Goal: Information Seeking & Learning: Learn about a topic

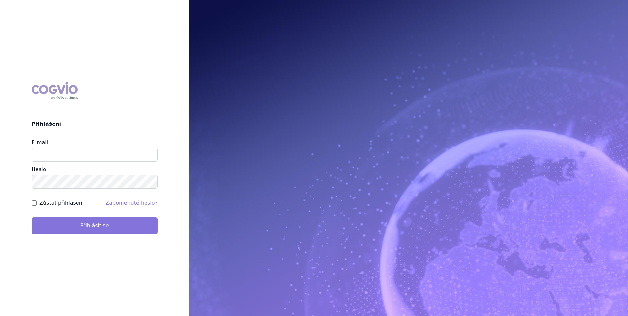
type input "[EMAIL_ADDRESS][DOMAIN_NAME]"
click at [78, 225] on button "Přihlásit se" at bounding box center [95, 225] width 126 height 16
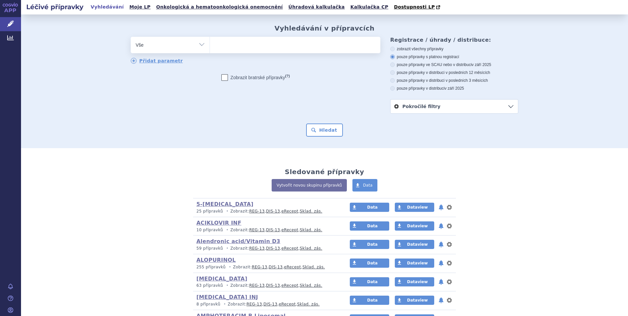
click at [199, 43] on select "Vše Přípravek/SUKL kód MAH VPOIS ATC/Aktivní látka Léková forma Síla" at bounding box center [170, 44] width 79 height 15
select select "filter-atc-group"
click at [131, 37] on select "Vše Přípravek/SUKL kód MAH VPOIS ATC/Aktivní látka Léková forma Síla" at bounding box center [170, 44] width 79 height 15
click at [246, 44] on ul at bounding box center [295, 44] width 170 height 14
click at [210, 44] on select at bounding box center [209, 44] width 0 height 16
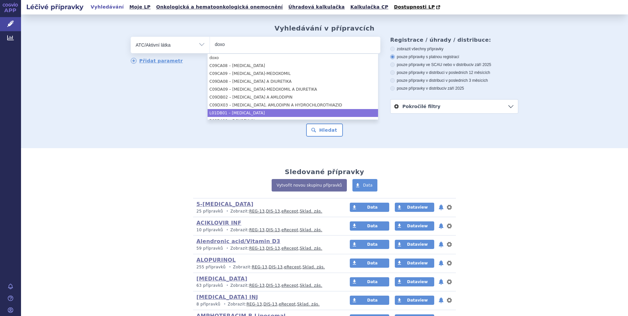
type input "doxo"
select select "L01DB01"
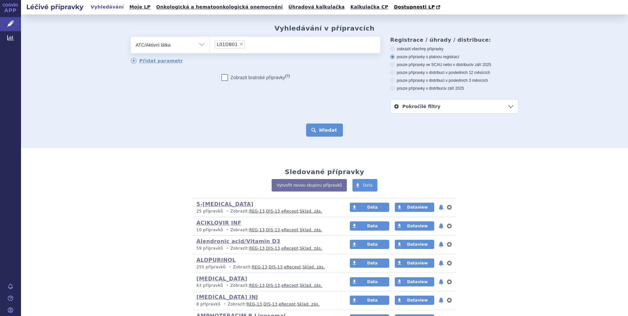
click at [326, 128] on button "Hledat" at bounding box center [324, 129] width 37 height 13
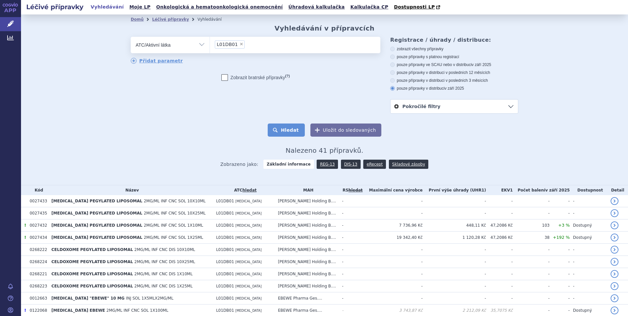
click at [284, 129] on button "Hledat" at bounding box center [286, 129] width 37 height 13
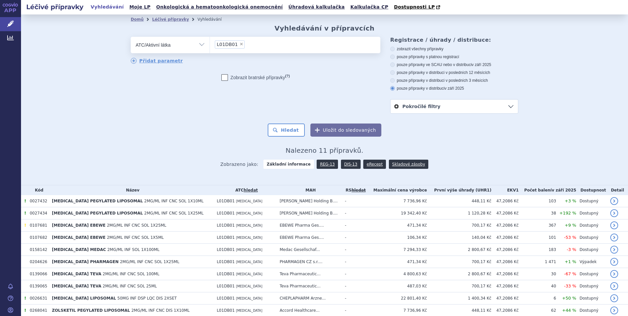
scroll to position [40, 0]
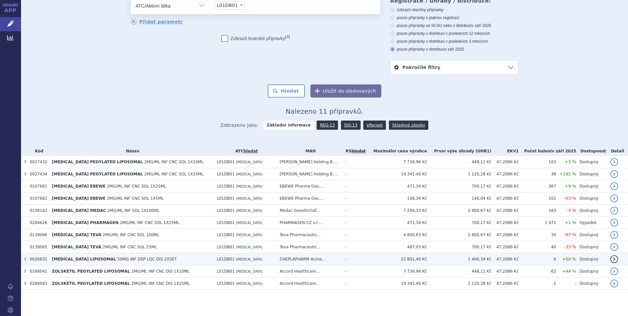
click at [141, 261] on span "50MG INF DSP LQC DIS 2XSET" at bounding box center [146, 259] width 59 height 5
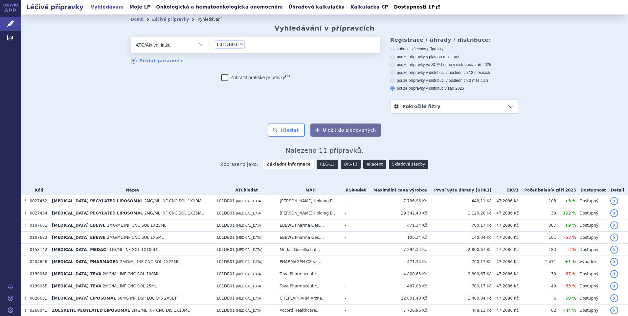
scroll to position [40, 0]
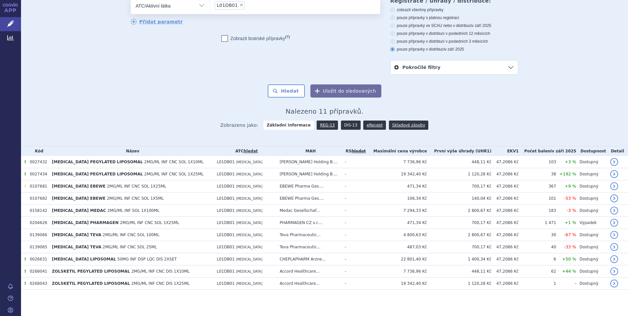
click at [344, 123] on link "DIS-13" at bounding box center [351, 124] width 20 height 9
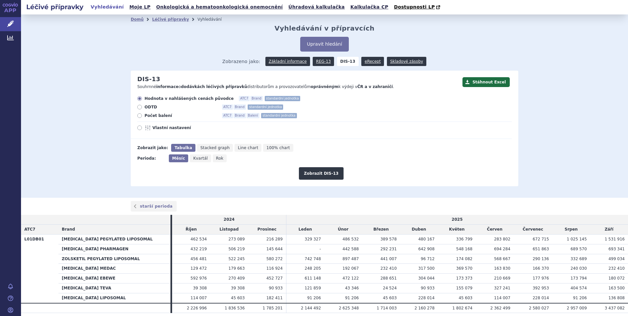
drag, startPoint x: 137, startPoint y: 116, endPoint x: 141, endPoint y: 118, distance: 4.1
click at [137, 116] on icon at bounding box center [139, 115] width 5 height 5
click at [138, 116] on input "Počet balení ATC7 Brand Balení standardní jednotka" at bounding box center [140, 116] width 4 height 4
radio input "true"
click at [323, 174] on button "Zobrazit DIS-13" at bounding box center [321, 173] width 44 height 12
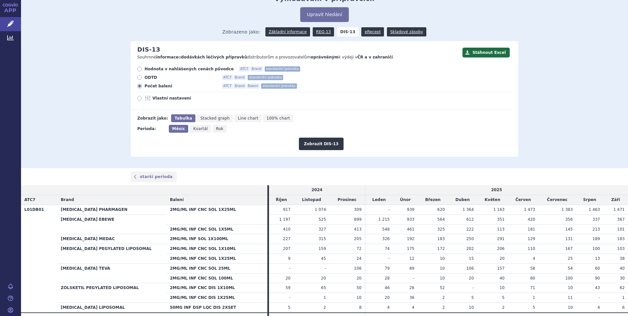
scroll to position [63, 0]
